Goal: Check status: Check status

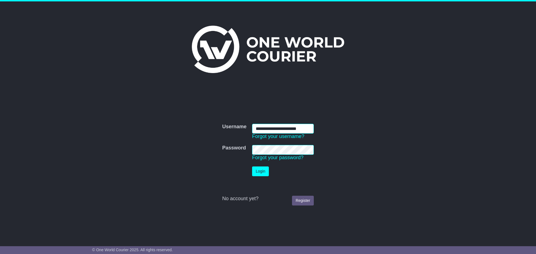
type input "**********"
click at [261, 171] on button "Login" at bounding box center [260, 172] width 17 height 10
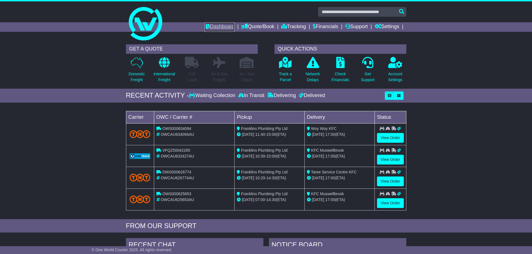
click at [212, 26] on link "Dashboard" at bounding box center [220, 26] width 30 height 9
click at [392, 136] on link "View Order" at bounding box center [390, 138] width 27 height 10
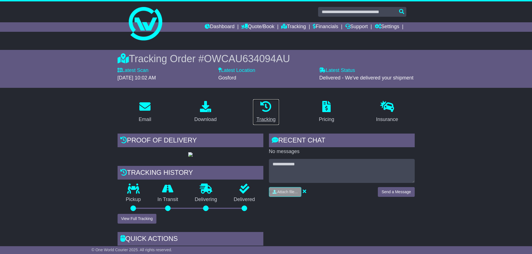
click at [266, 105] on icon at bounding box center [265, 106] width 11 height 11
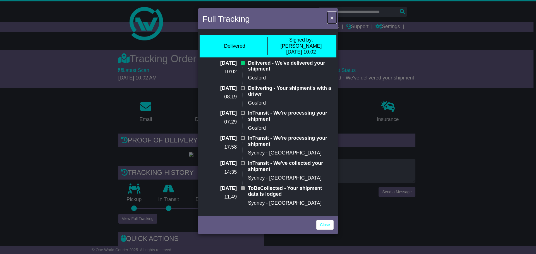
click at [335, 17] on button "×" at bounding box center [331, 17] width 9 height 11
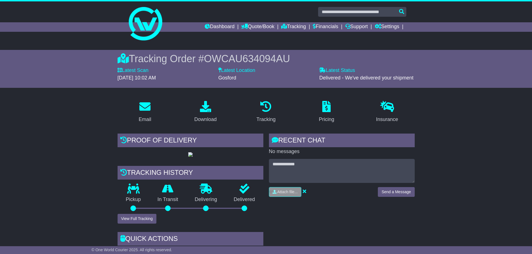
click at [335, 71] on label "Latest Status" at bounding box center [337, 71] width 36 height 6
click at [268, 116] on div "Tracking" at bounding box center [265, 120] width 19 height 8
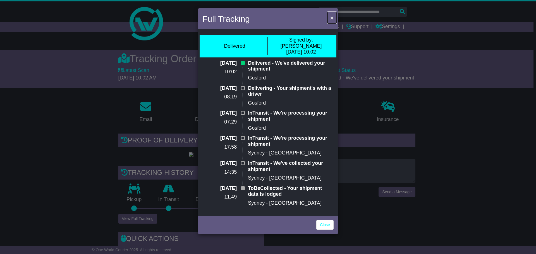
click at [333, 18] on span "×" at bounding box center [331, 18] width 3 height 6
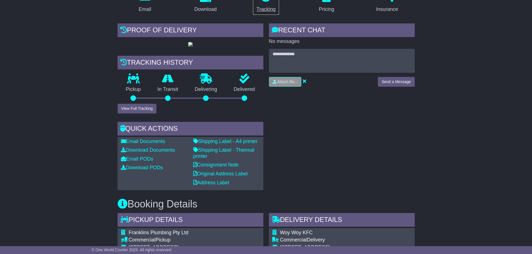
scroll to position [112, 0]
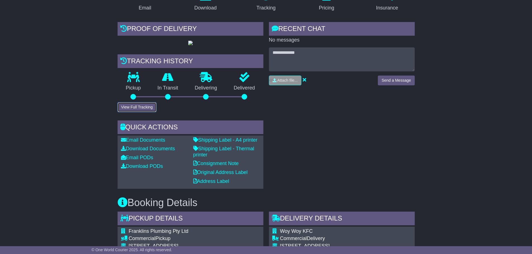
click at [129, 112] on button "View Full Tracking" at bounding box center [136, 107] width 39 height 10
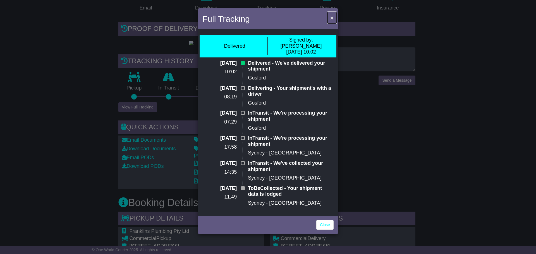
click at [332, 15] on span "×" at bounding box center [331, 18] width 3 height 6
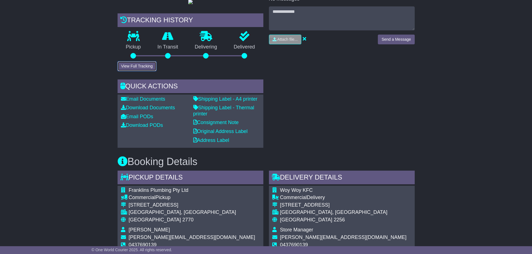
scroll to position [138, 0]
